Goal: Transaction & Acquisition: Register for event/course

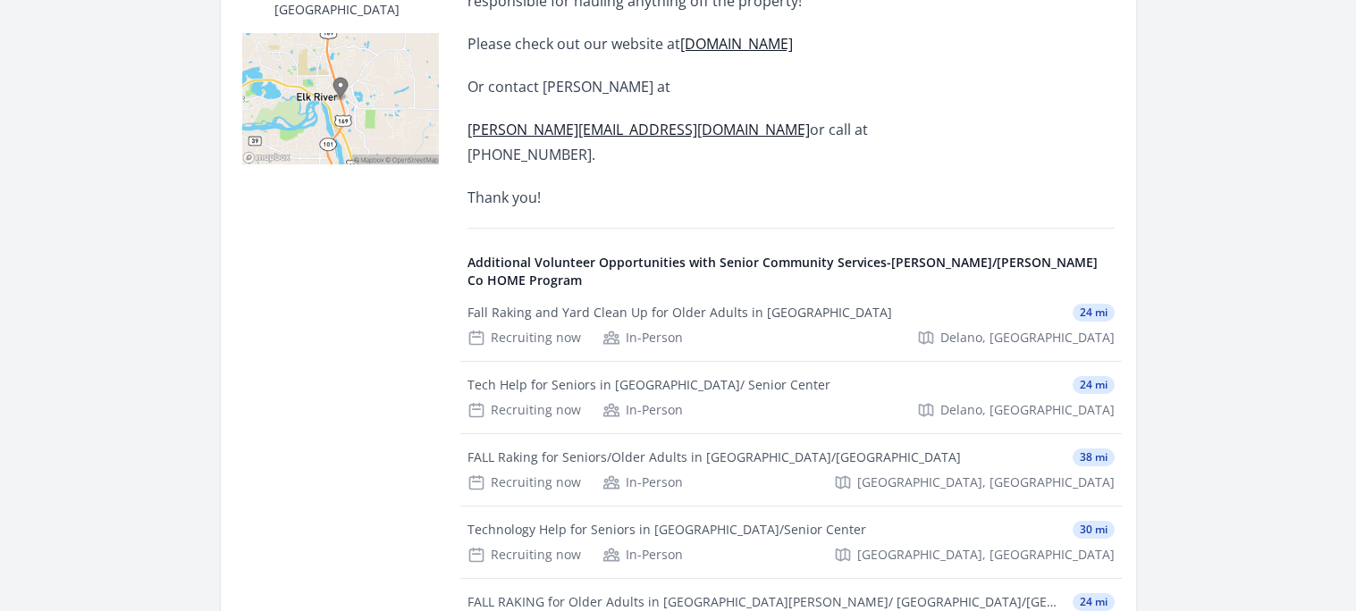
scroll to position [552, 0]
click at [534, 448] on div "FALL Raking for Seniors/Older Adults in Becker/Big Lake Area" at bounding box center [714, 457] width 493 height 18
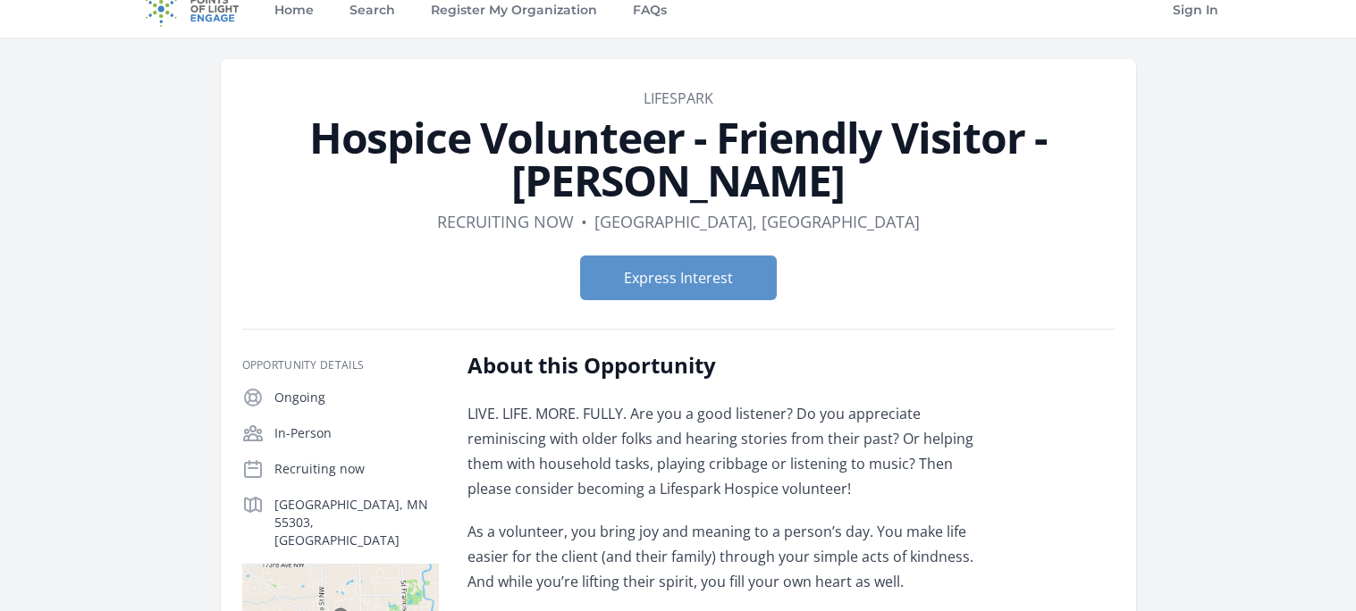
scroll to position [14, 0]
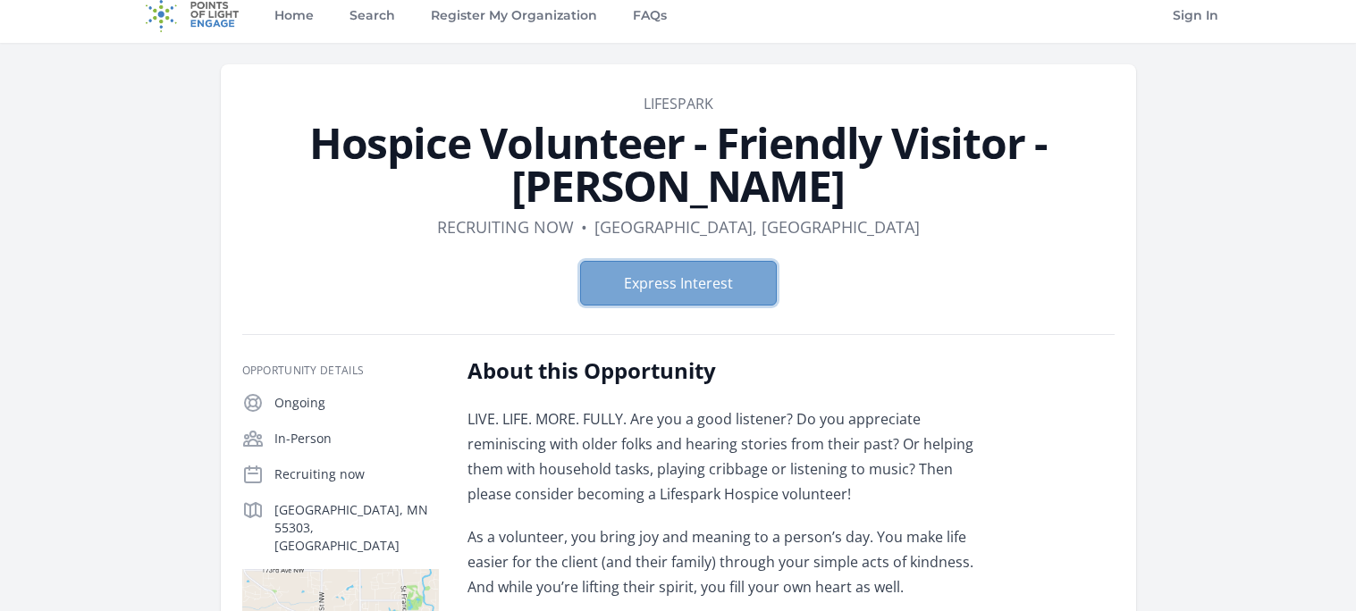
click at [654, 288] on button "Express Interest" at bounding box center [678, 283] width 197 height 45
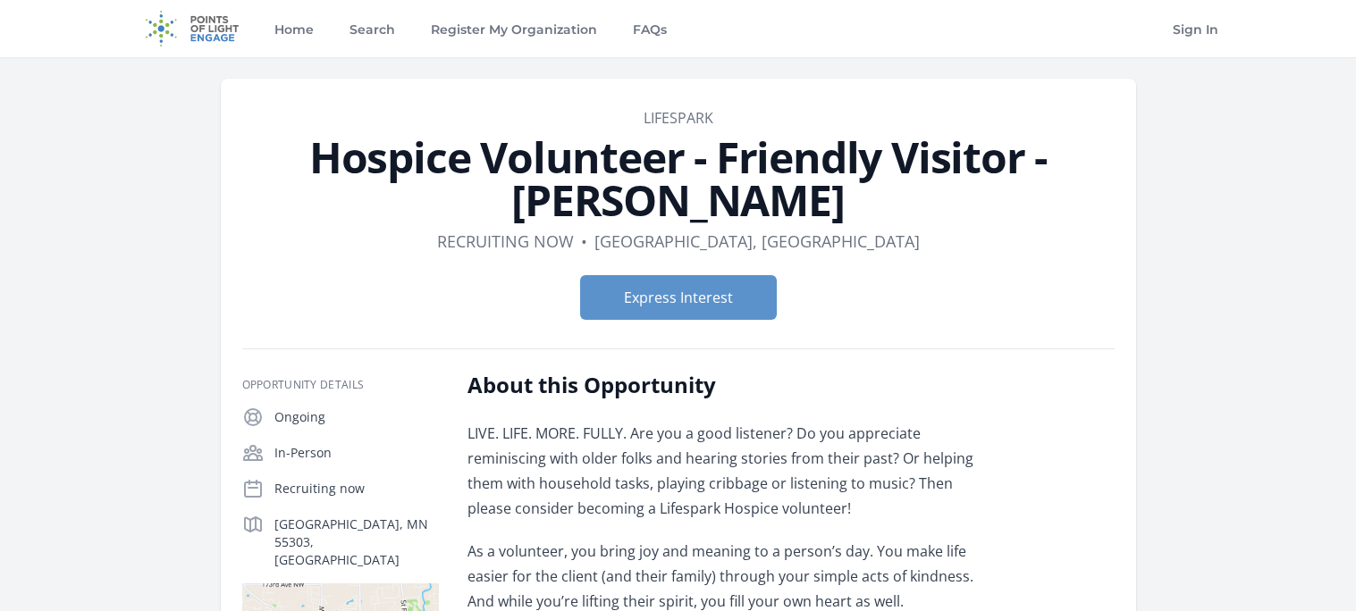
click at [215, 36] on img at bounding box center [192, 28] width 115 height 57
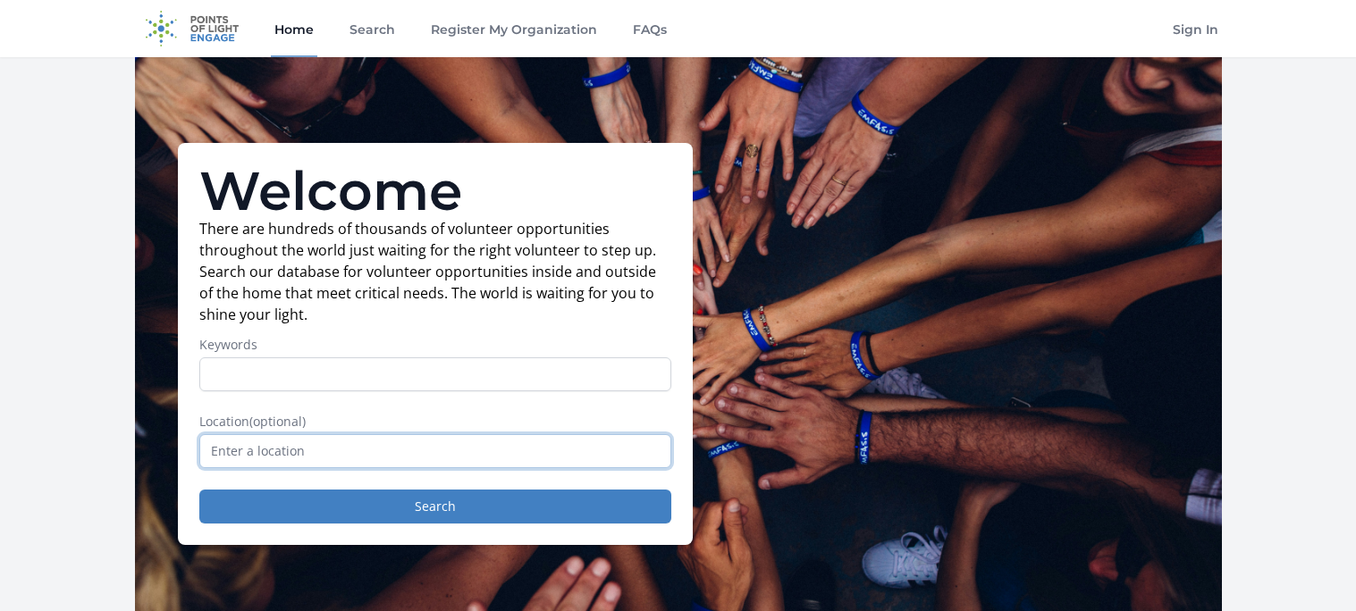
click at [361, 448] on input "text" at bounding box center [435, 451] width 472 height 34
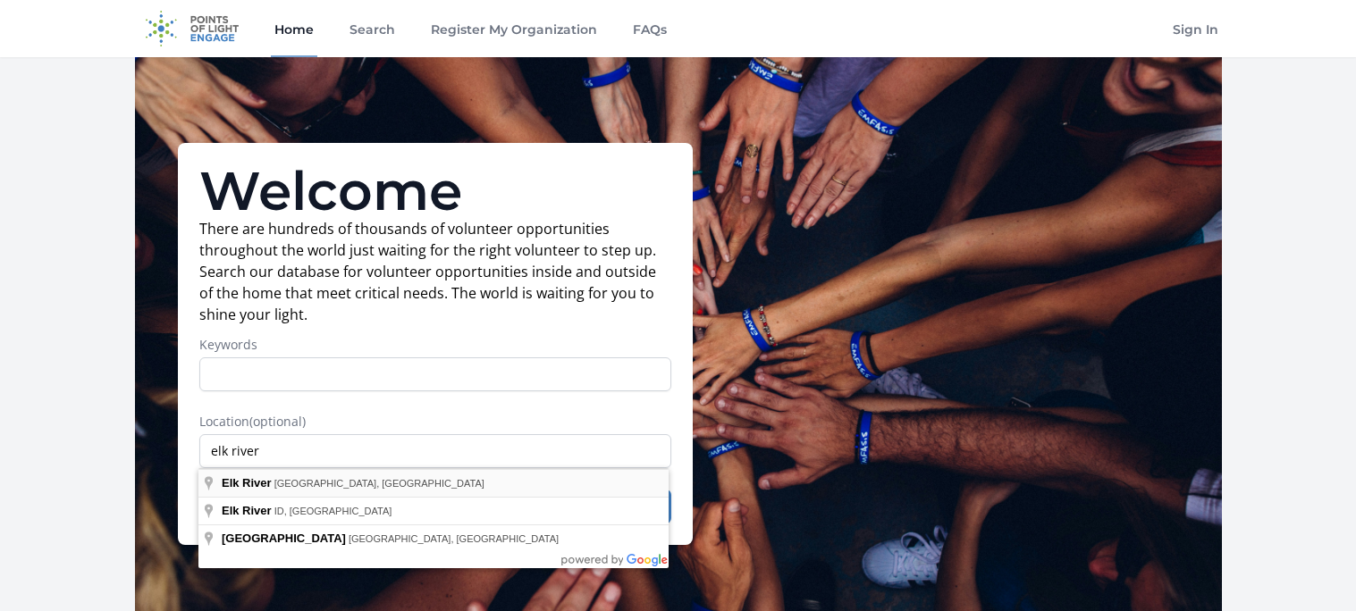
type input "Elk River, MN, USA"
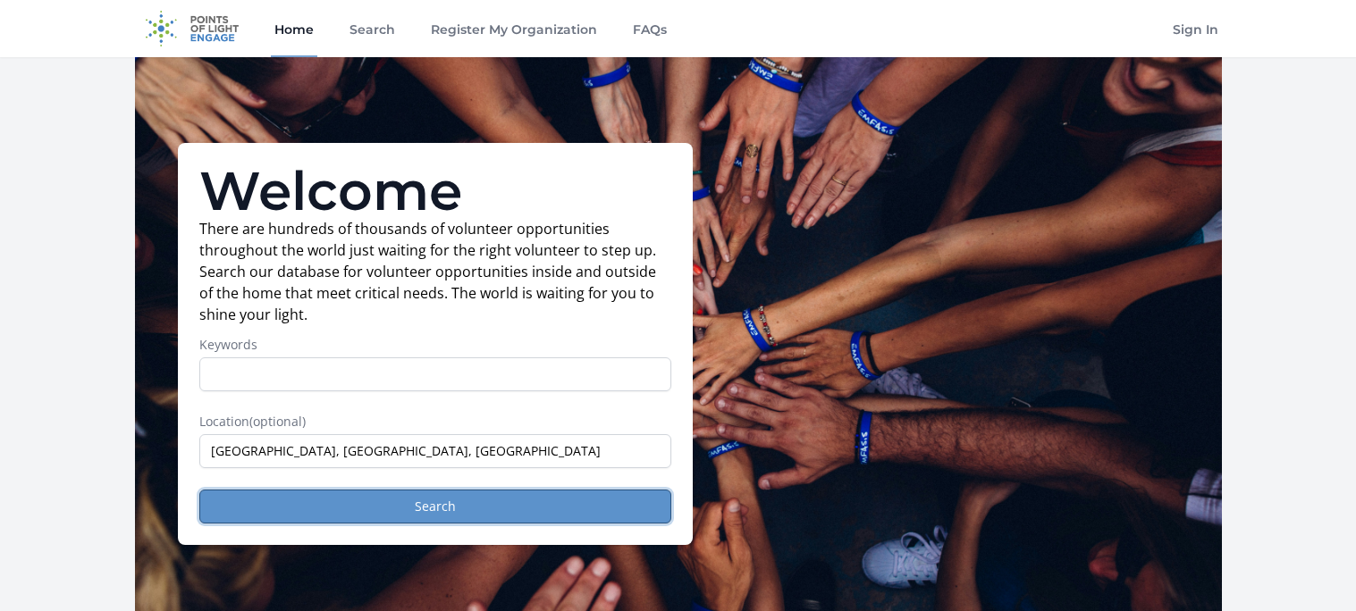
click at [329, 510] on button "Search" at bounding box center [435, 507] width 472 height 34
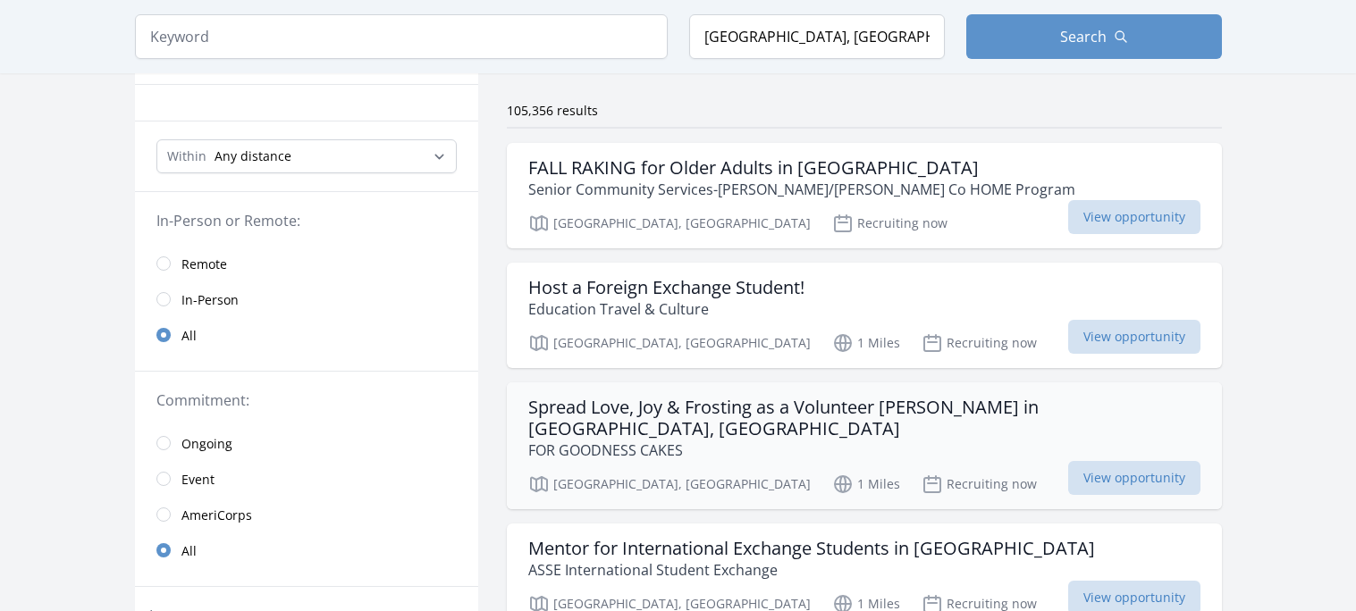
scroll to position [120, 0]
click at [647, 407] on h3 "Spread Love, Joy & Frosting as a Volunteer Baker in Elk River, MN" at bounding box center [864, 417] width 672 height 43
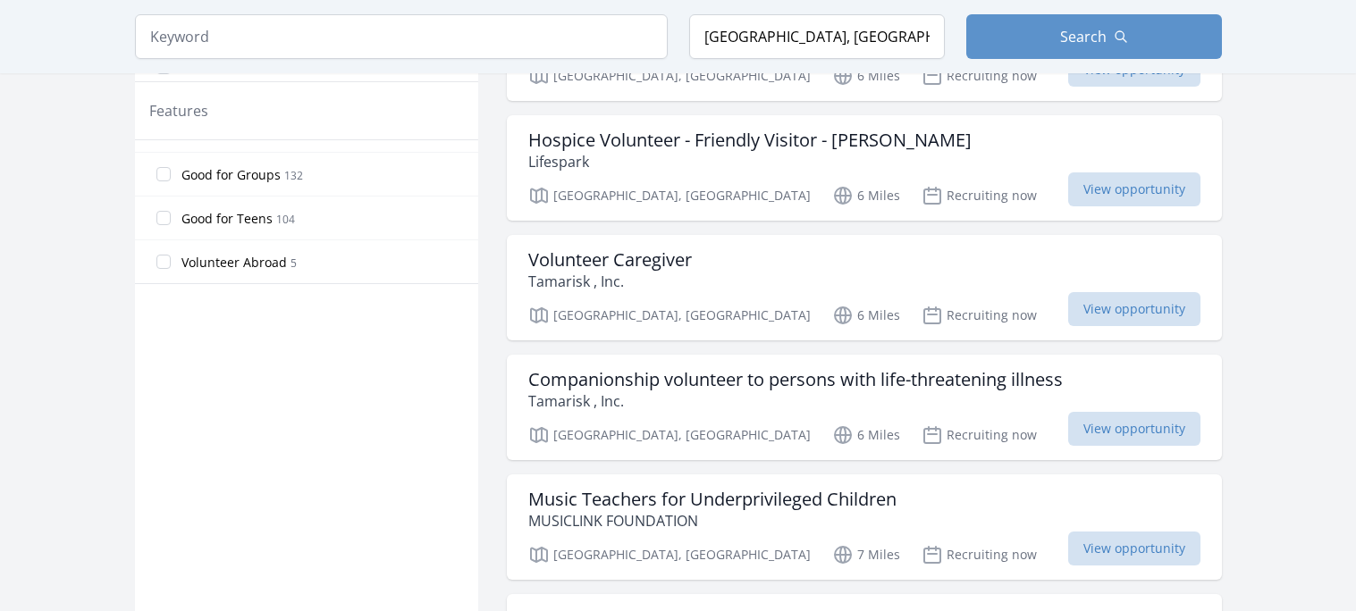
scroll to position [1045, 0]
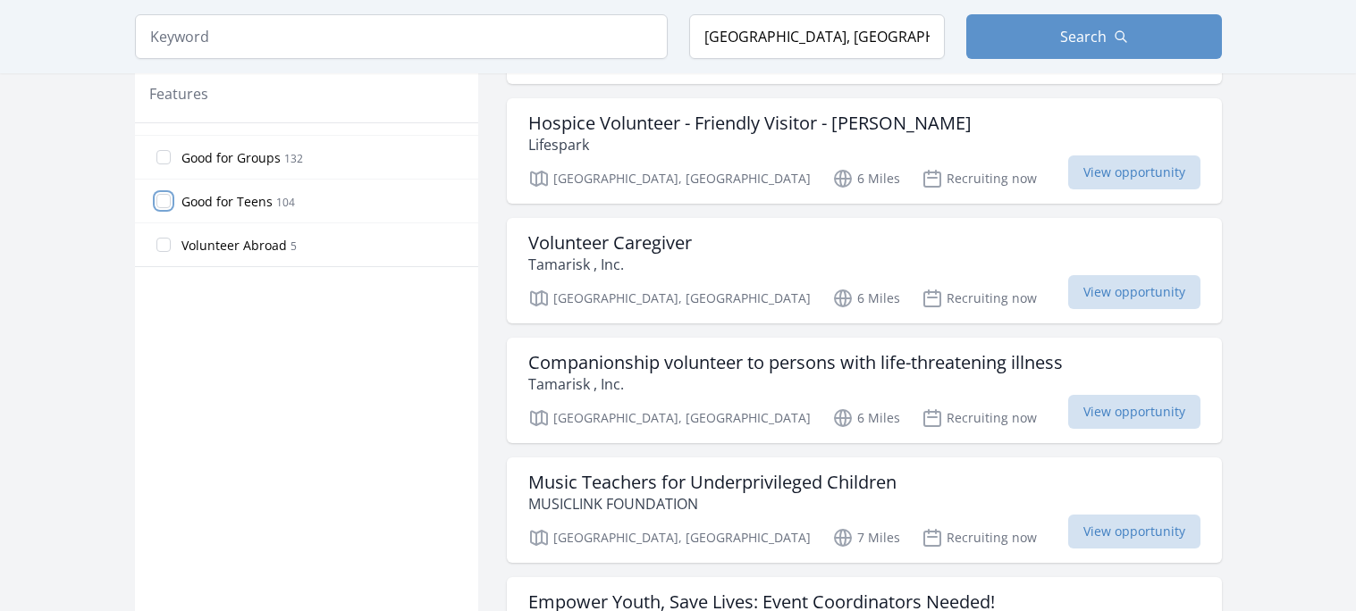
click at [164, 201] on input "Good for Teens 104" at bounding box center [163, 201] width 14 height 14
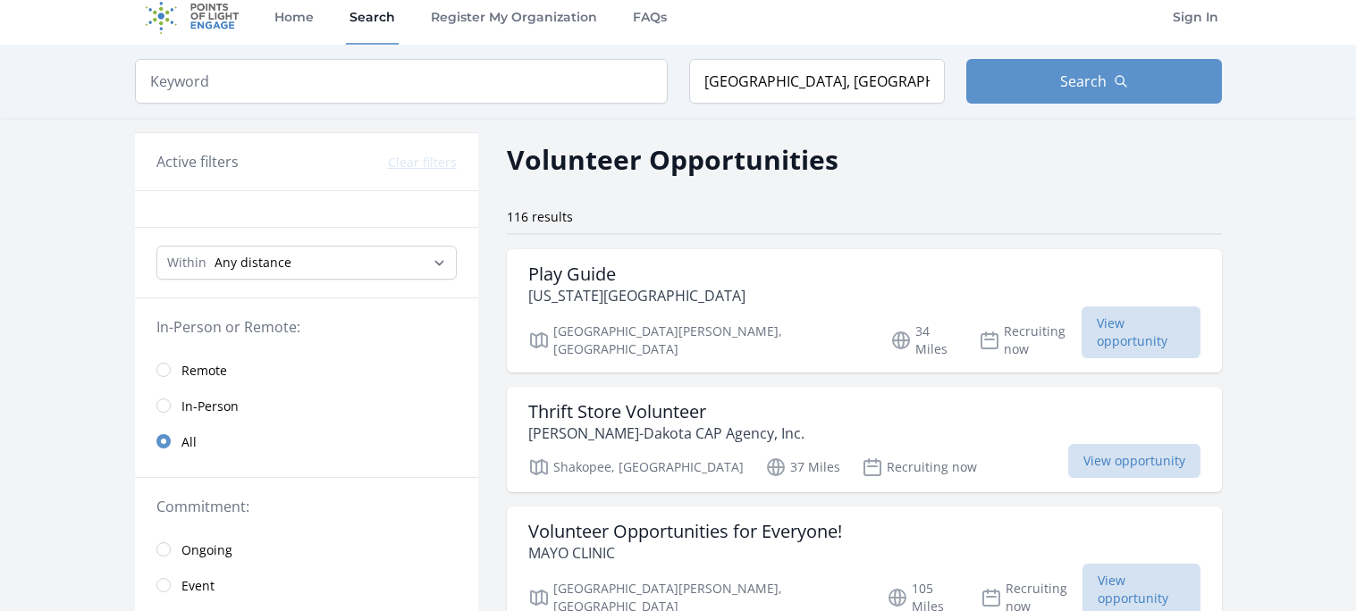
scroll to position [8, 0]
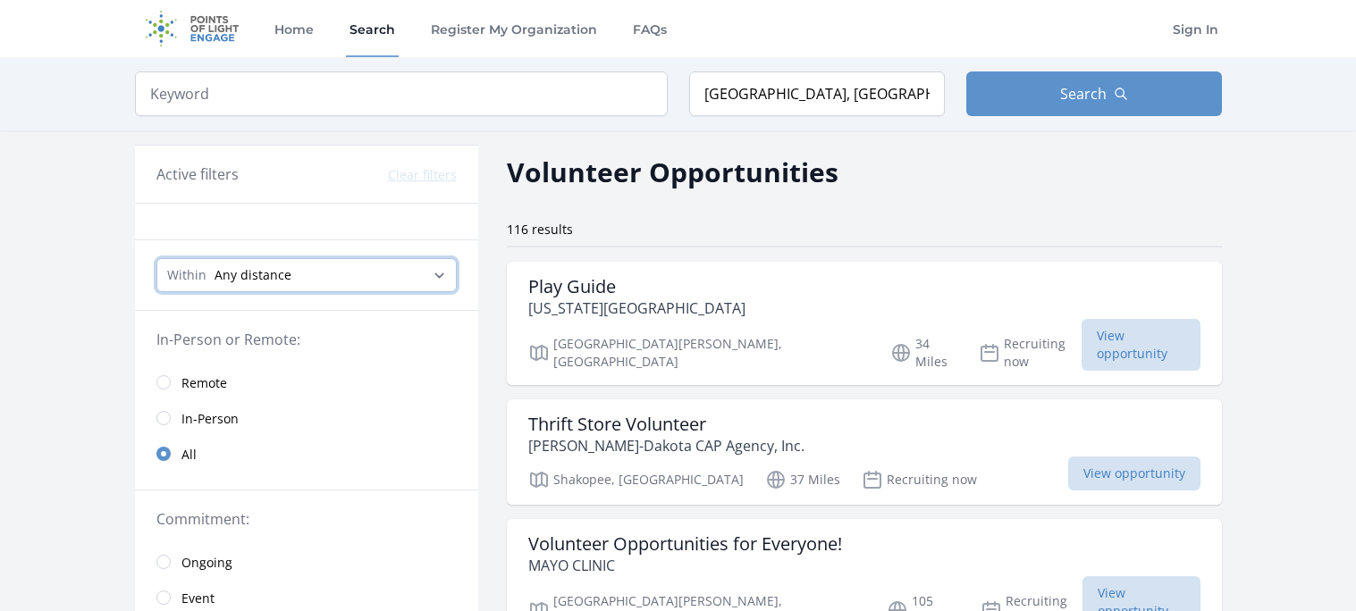
click at [432, 266] on select "Any distance , 5 Miles , 20 Miles , 50 Miles , 100 Miles" at bounding box center [306, 275] width 300 height 34
select select "32186"
click at [156, 258] on select "Any distance , 5 Miles , 20 Miles , 50 Miles , 100 Miles" at bounding box center [306, 275] width 300 height 34
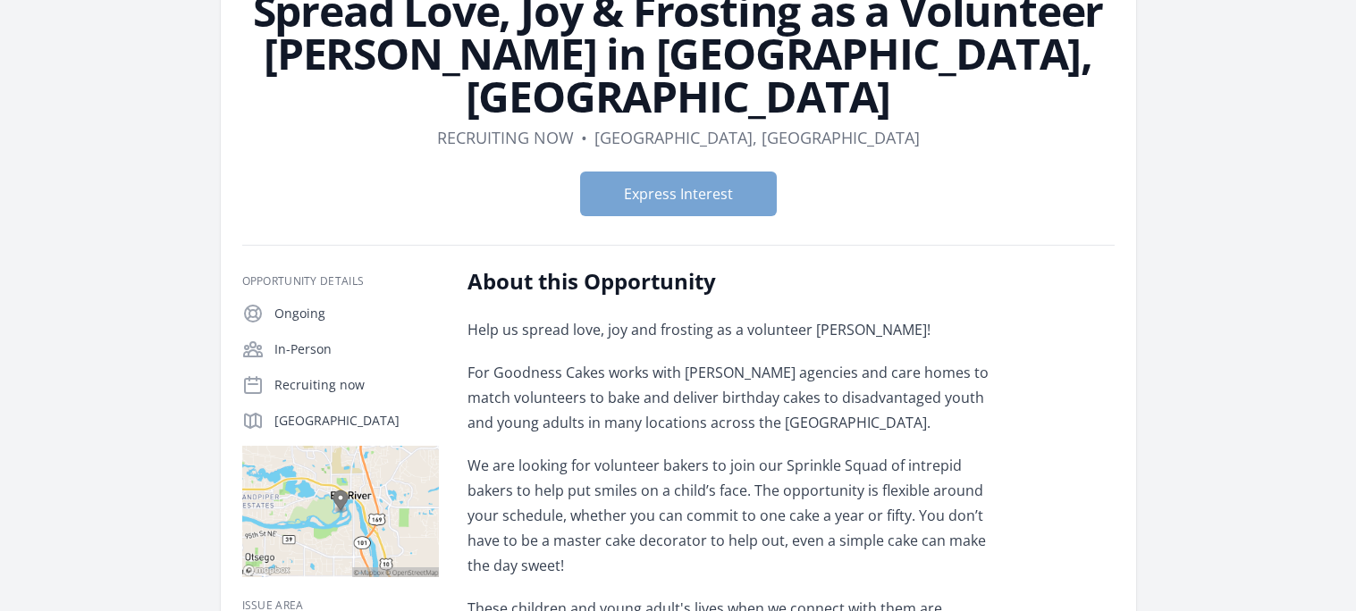
scroll to position [139, 0]
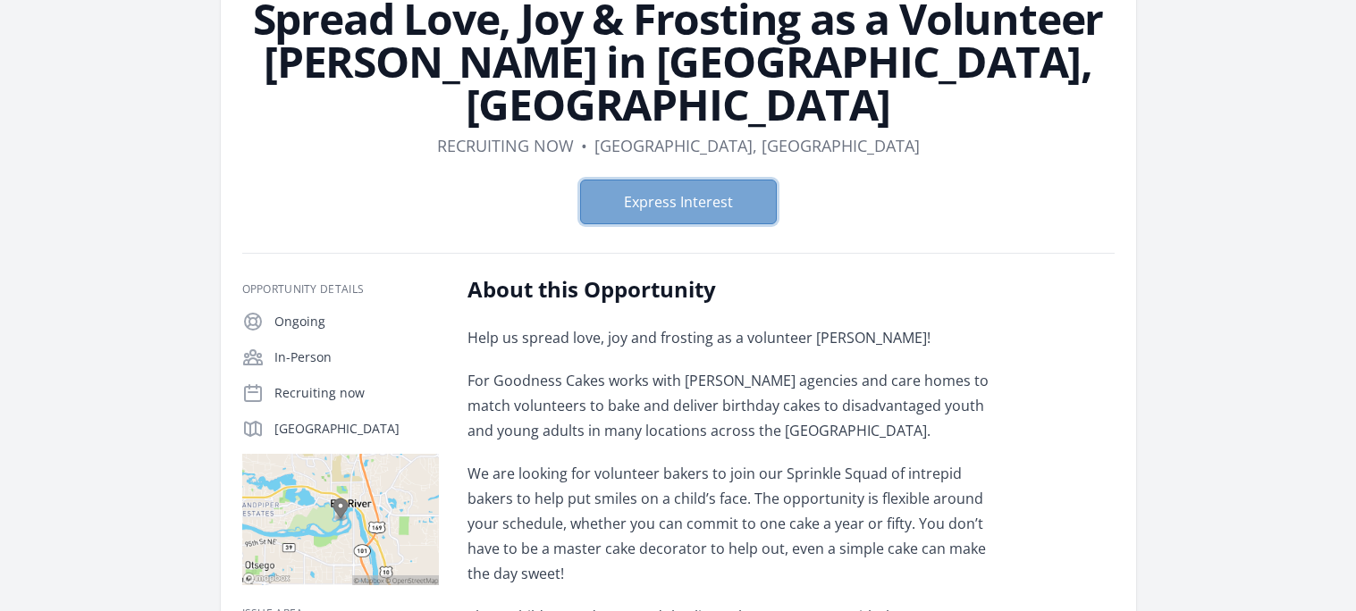
click at [627, 180] on button "Express Interest" at bounding box center [678, 202] width 197 height 45
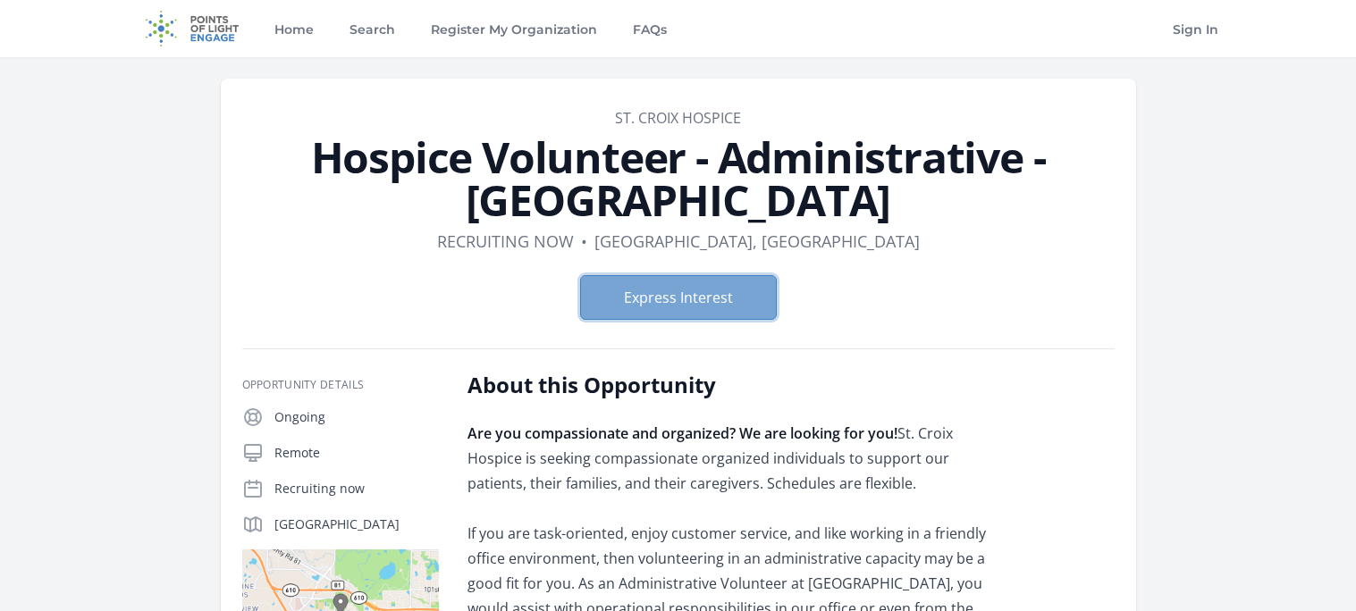
click at [642, 305] on button "Express Interest" at bounding box center [678, 297] width 197 height 45
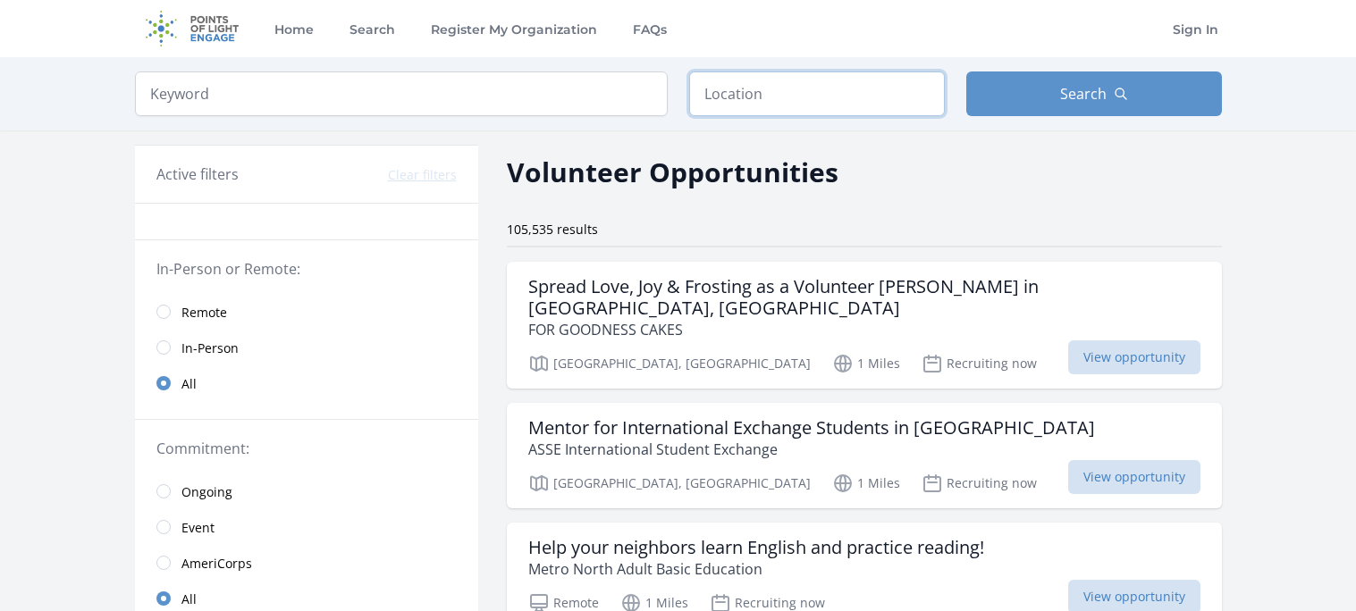
click at [703, 96] on input "text" at bounding box center [817, 94] width 256 height 45
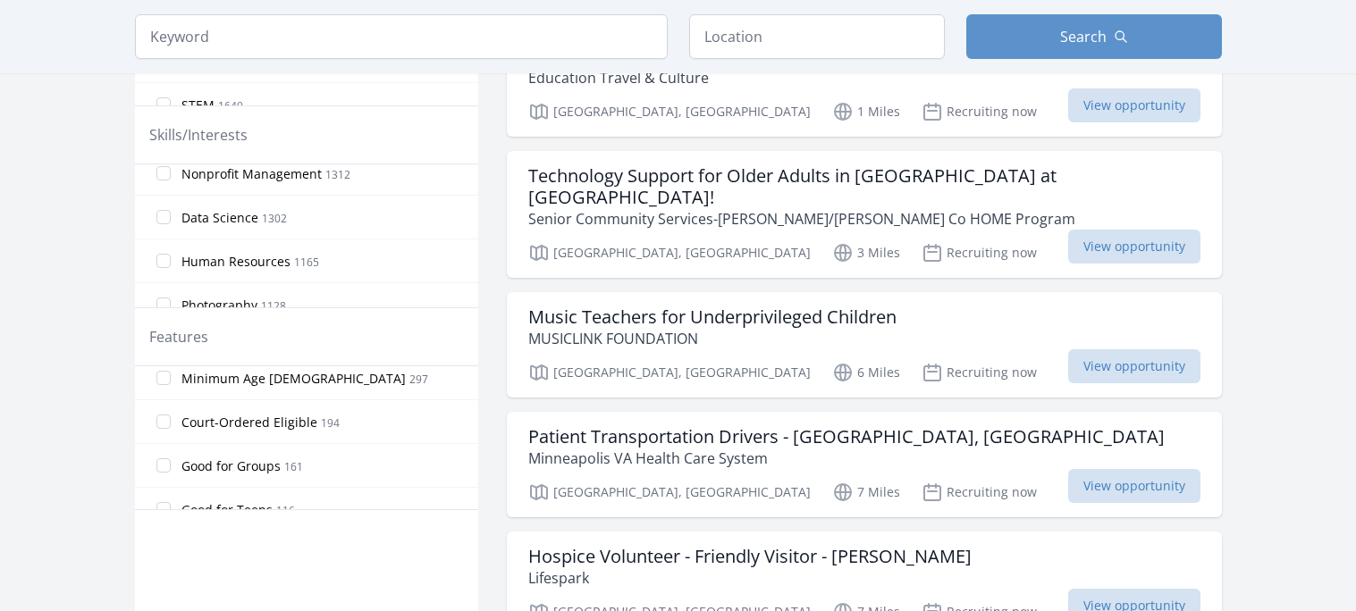
scroll to position [425, 0]
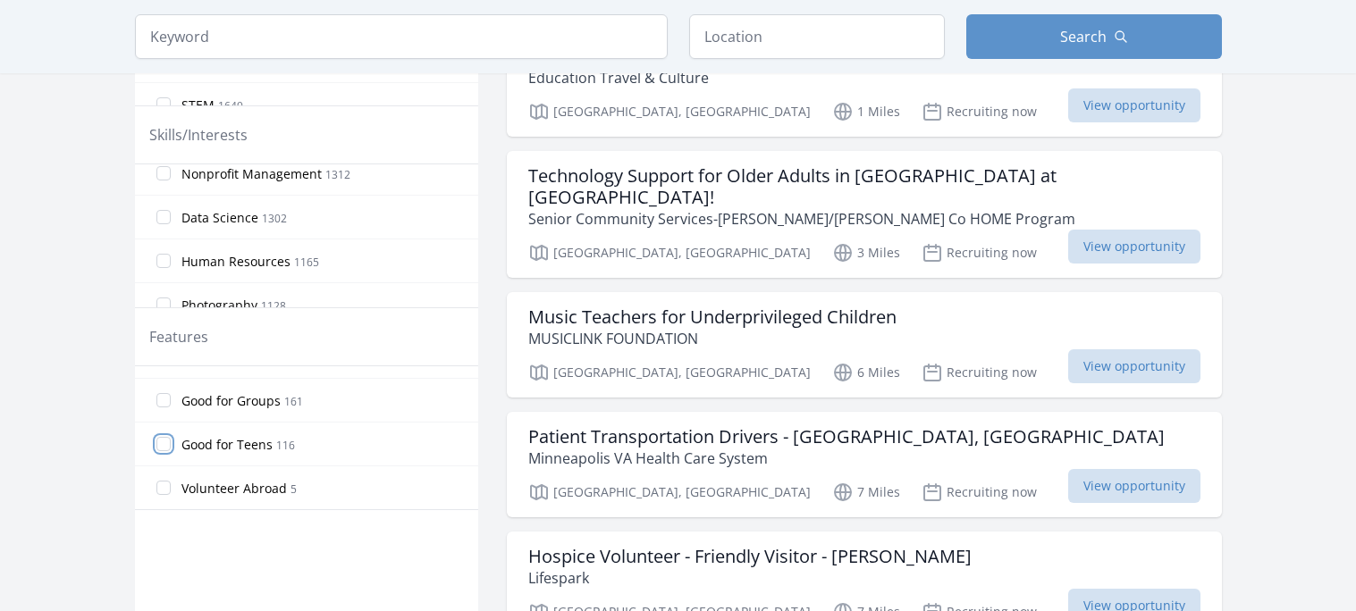
click at [163, 445] on input "Good for Teens 116" at bounding box center [163, 444] width 14 height 14
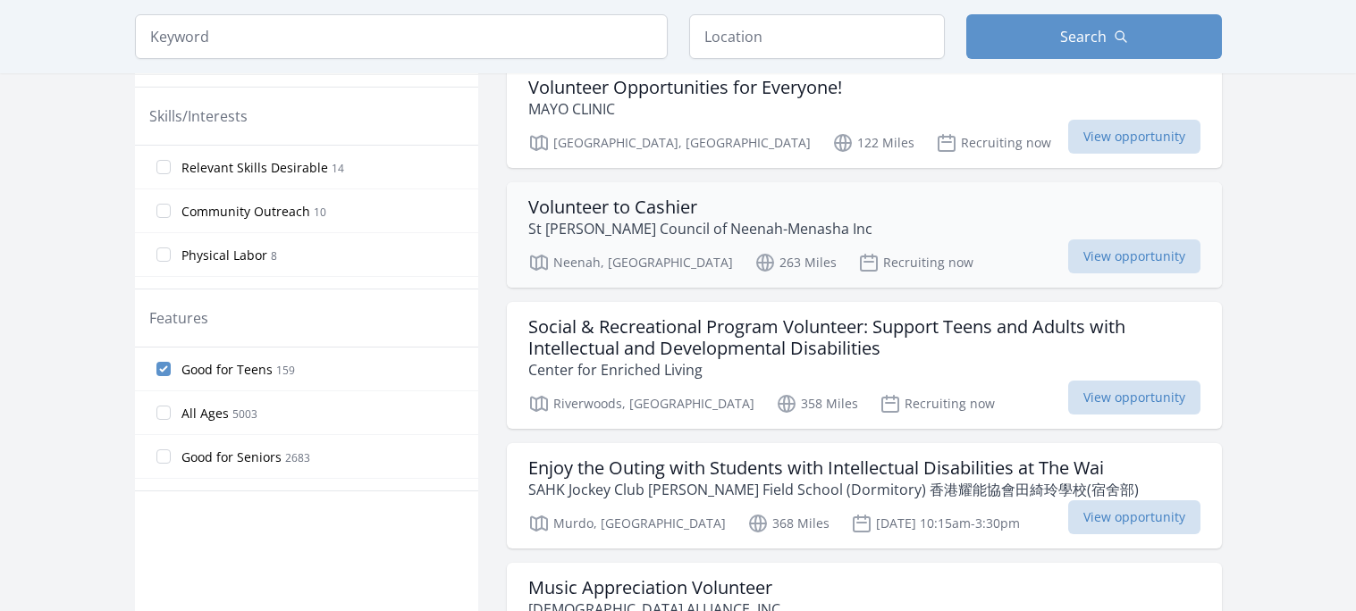
scroll to position [715, 0]
